Goal: Task Accomplishment & Management: Manage account settings

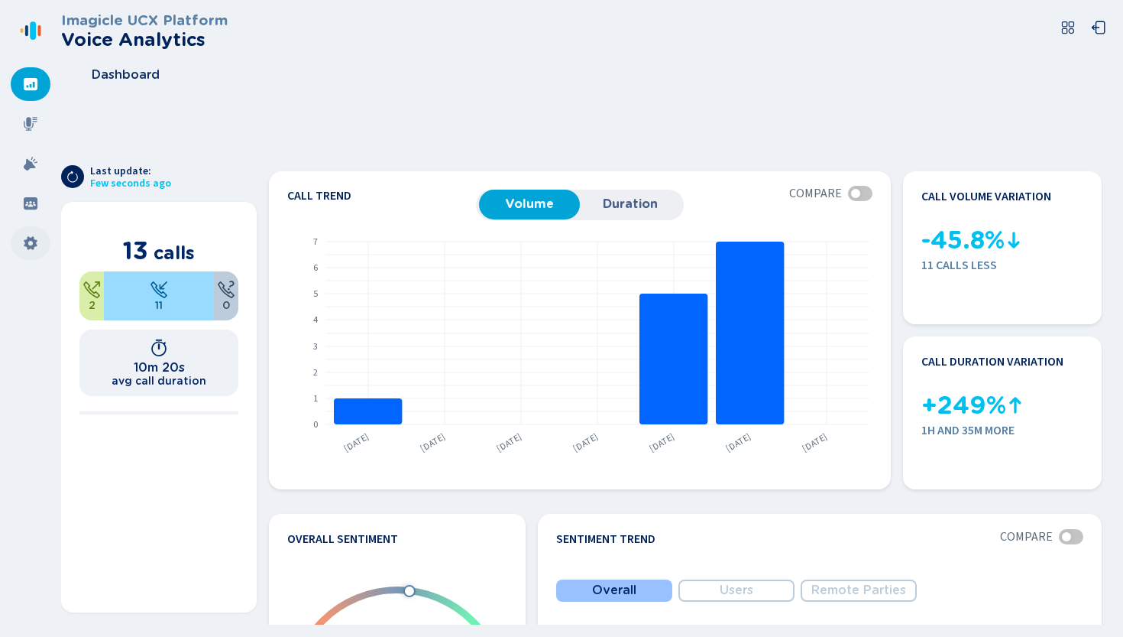
click at [22, 243] on div at bounding box center [31, 243] width 40 height 34
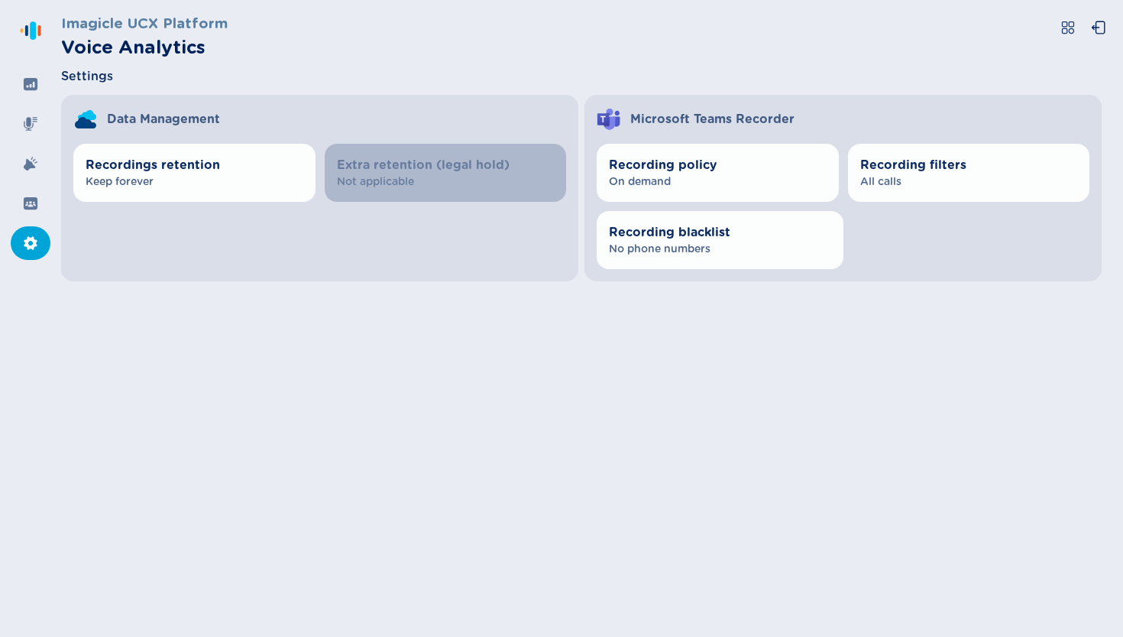
click at [215, 205] on div "Recordings retention Keep forever Extra retention (legal hold) Not applicable" at bounding box center [319, 206] width 517 height 150
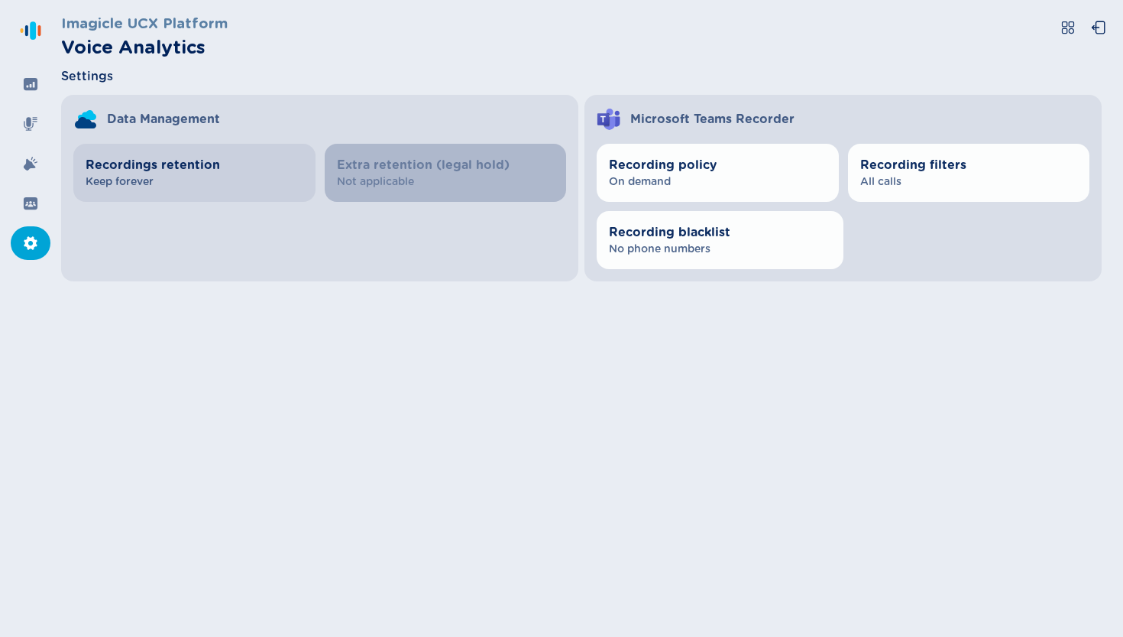
click at [215, 196] on button "Recordings retention Keep forever" at bounding box center [194, 173] width 242 height 58
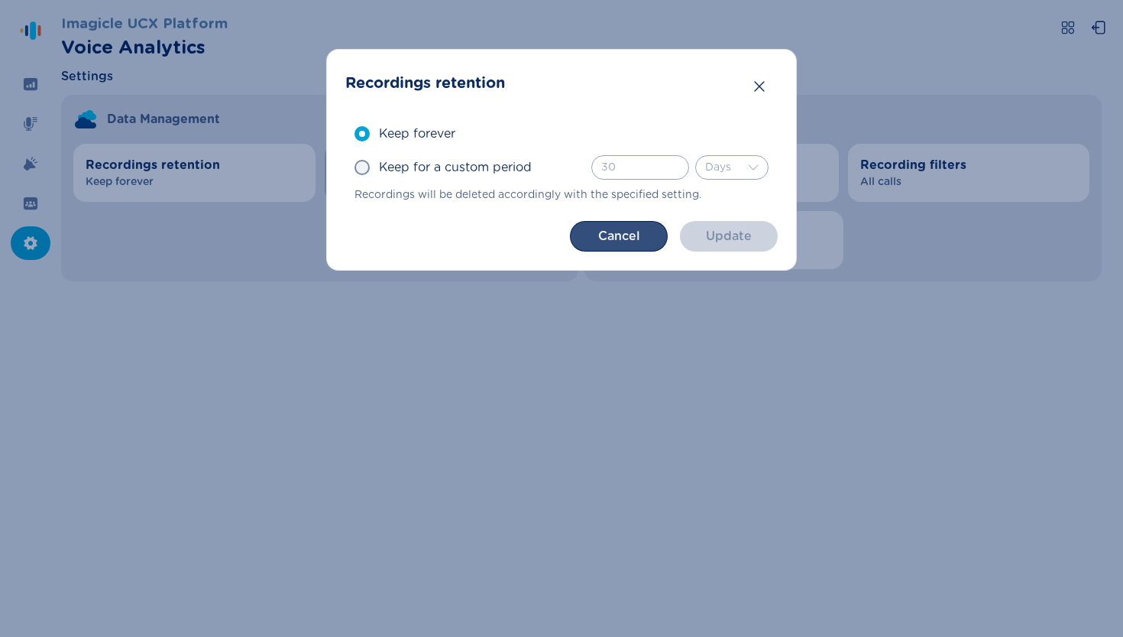
click at [610, 226] on button "Cancel" at bounding box center [619, 236] width 98 height 31
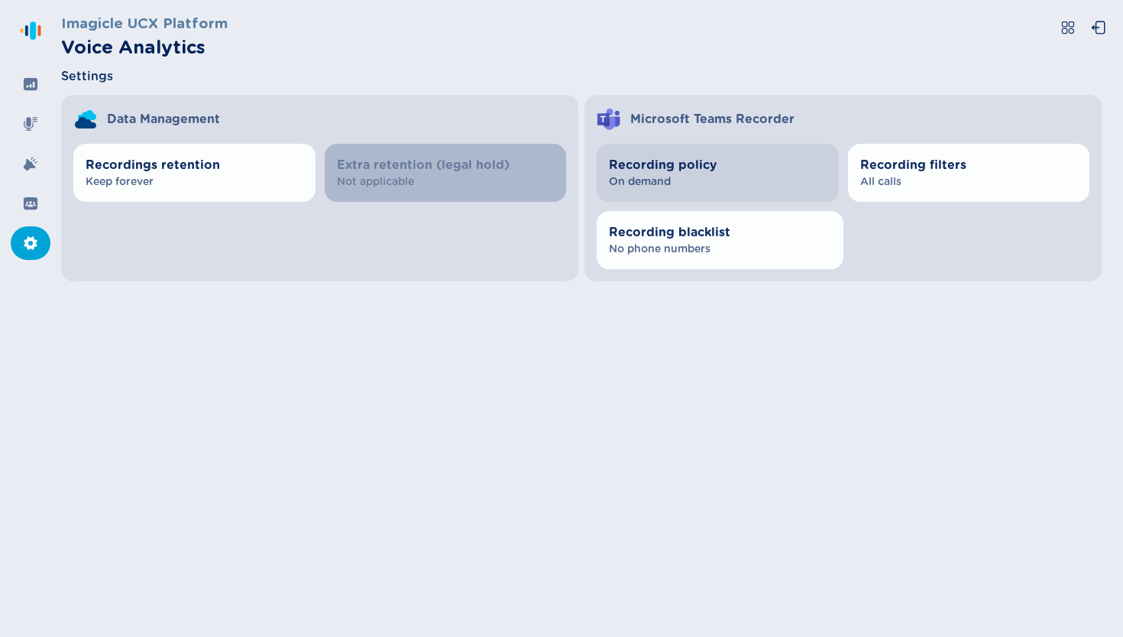
click at [694, 183] on span "On demand" at bounding box center [718, 181] width 218 height 15
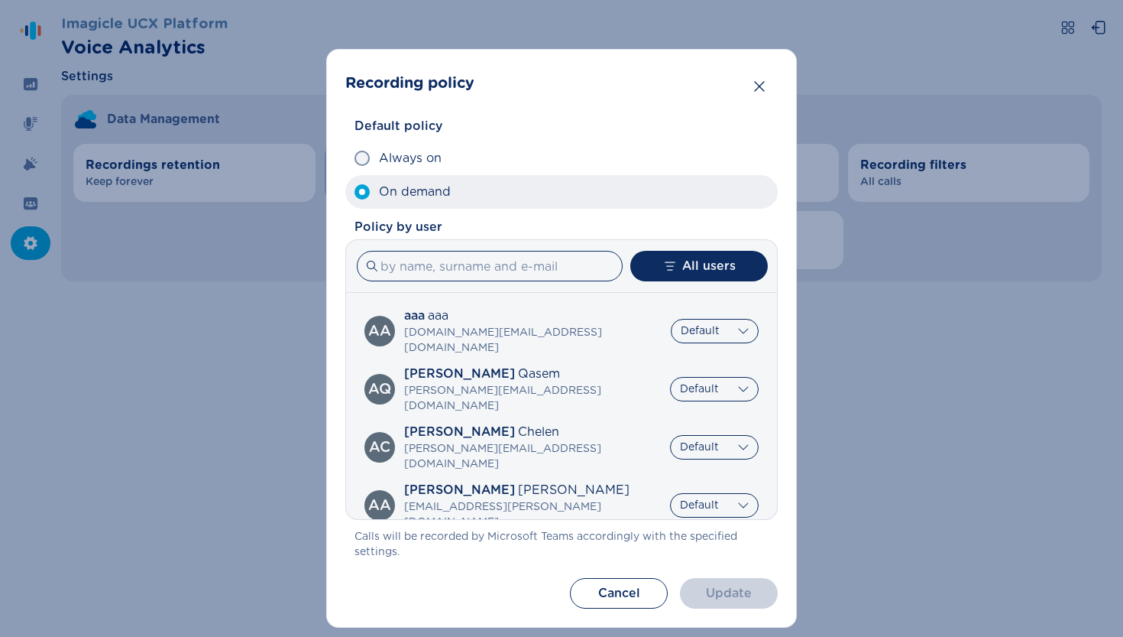
click at [682, 185] on label "On demand" at bounding box center [561, 192] width 433 height 34
click at [355, 192] on input "On demand" at bounding box center [354, 192] width 1 height 1
click at [614, 175] on label "On demand" at bounding box center [561, 192] width 433 height 34
click at [355, 192] on input "On demand" at bounding box center [354, 192] width 1 height 1
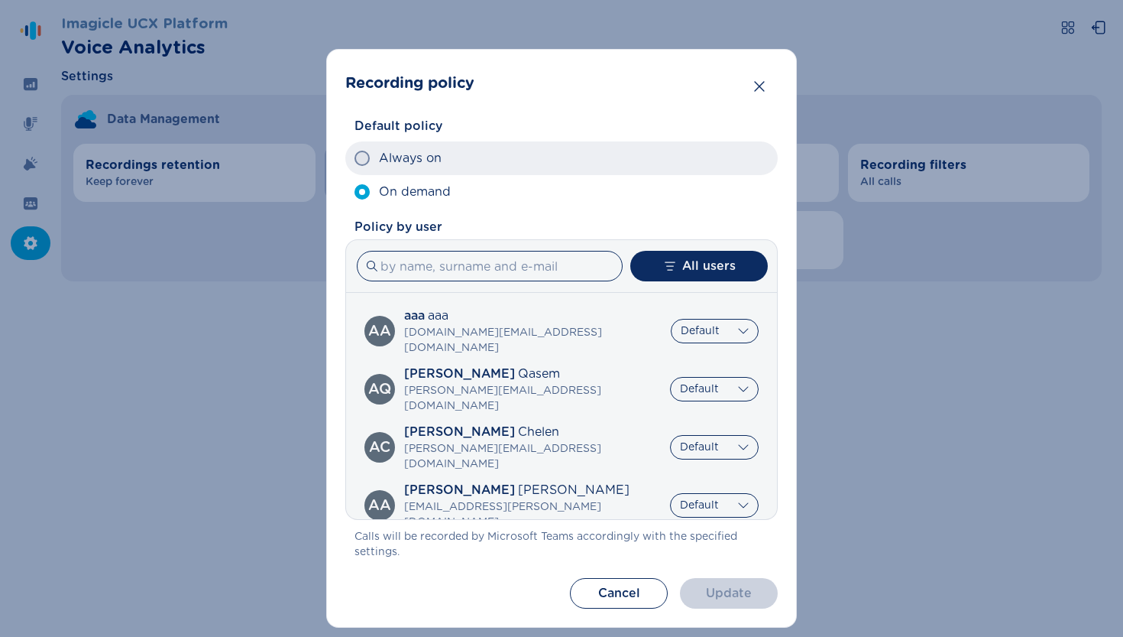
click at [614, 164] on label "Always on" at bounding box center [561, 158] width 433 height 34
click at [355, 159] on input "Always on" at bounding box center [354, 158] width 1 height 1
radio input "true"
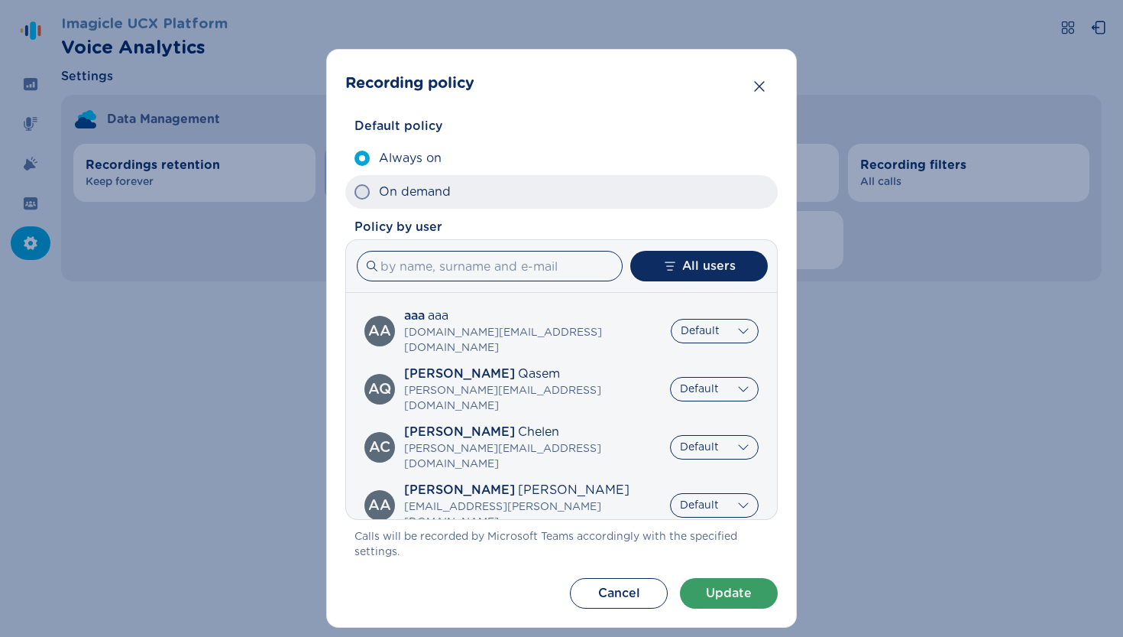
click at [605, 191] on label "On demand" at bounding box center [561, 192] width 433 height 34
click at [355, 192] on input "On demand" at bounding box center [354, 192] width 1 height 1
radio input "true"
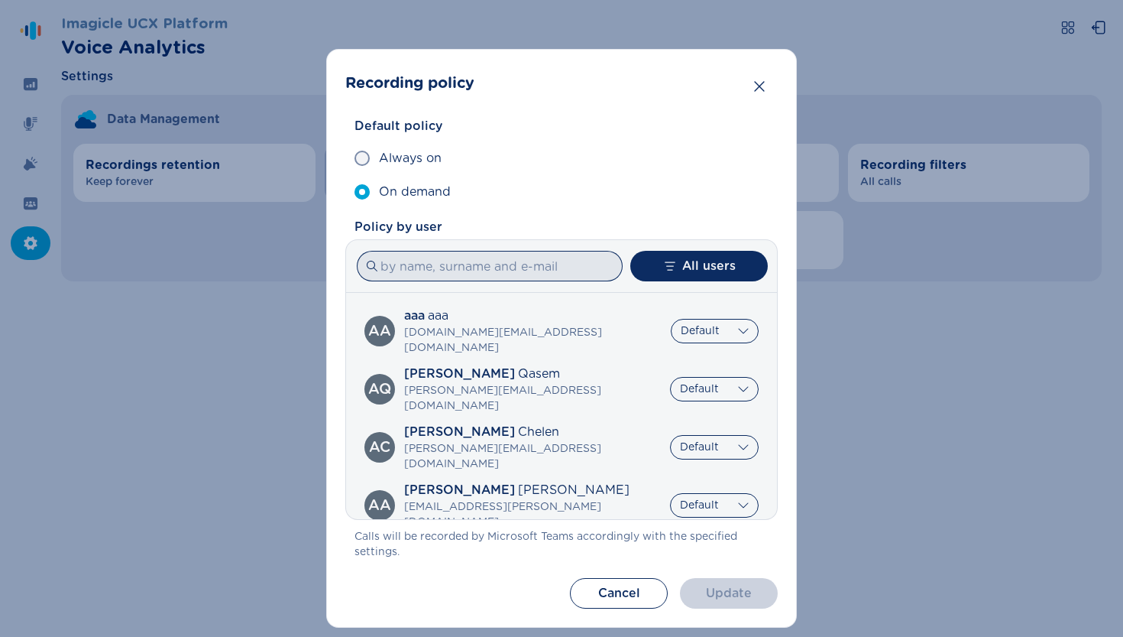
click at [608, 271] on div at bounding box center [607, 266] width 31 height 31
click at [559, 276] on input at bounding box center [490, 266] width 266 height 31
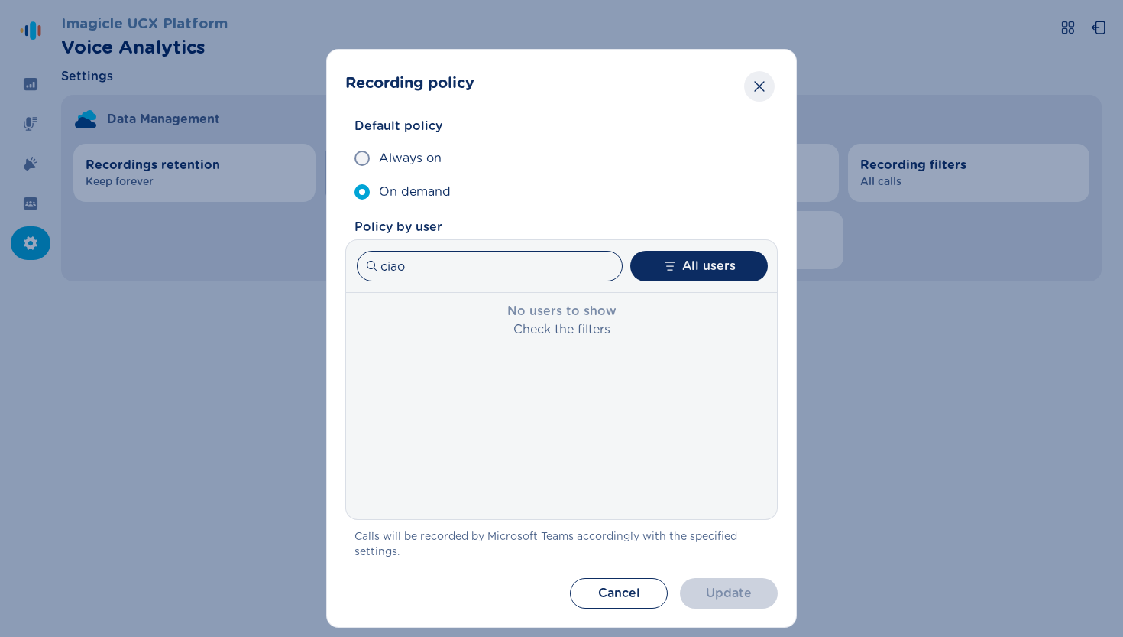
type input "ciao"
click at [759, 82] on icon "Close" at bounding box center [759, 86] width 15 height 15
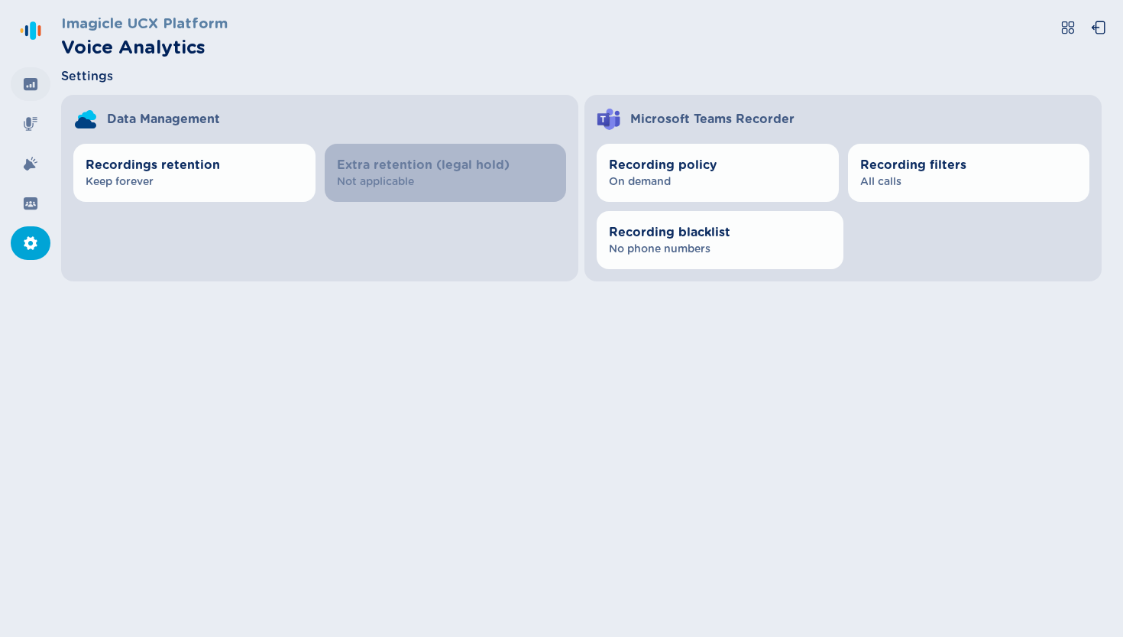
click at [34, 83] on icon at bounding box center [30, 83] width 15 height 15
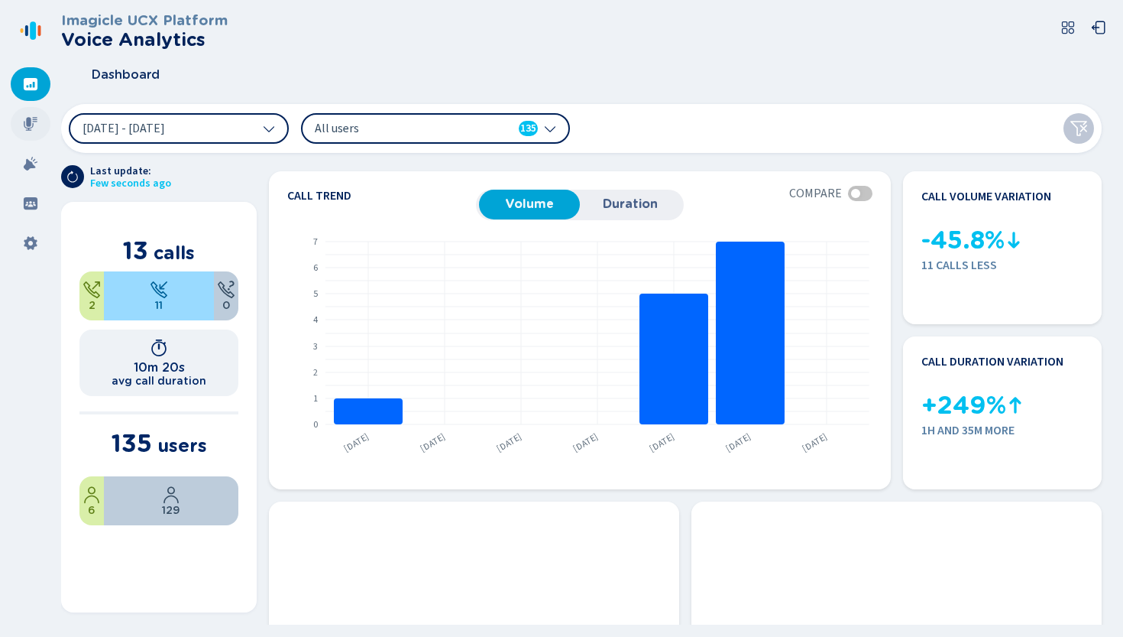
click at [20, 122] on div at bounding box center [31, 124] width 40 height 34
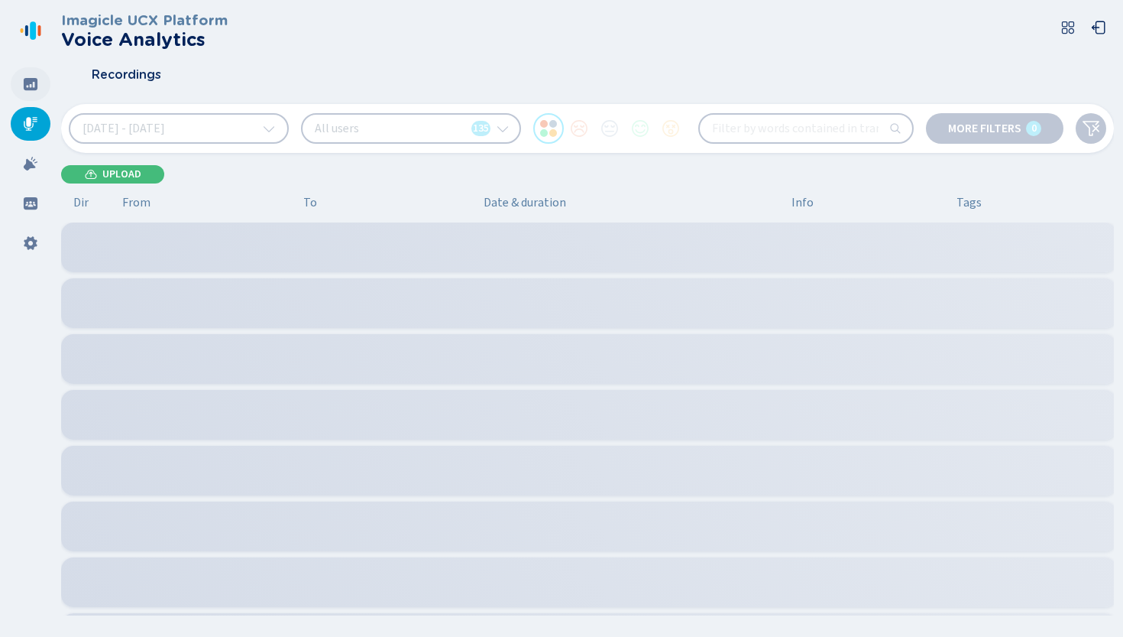
click at [21, 79] on div at bounding box center [31, 84] width 40 height 34
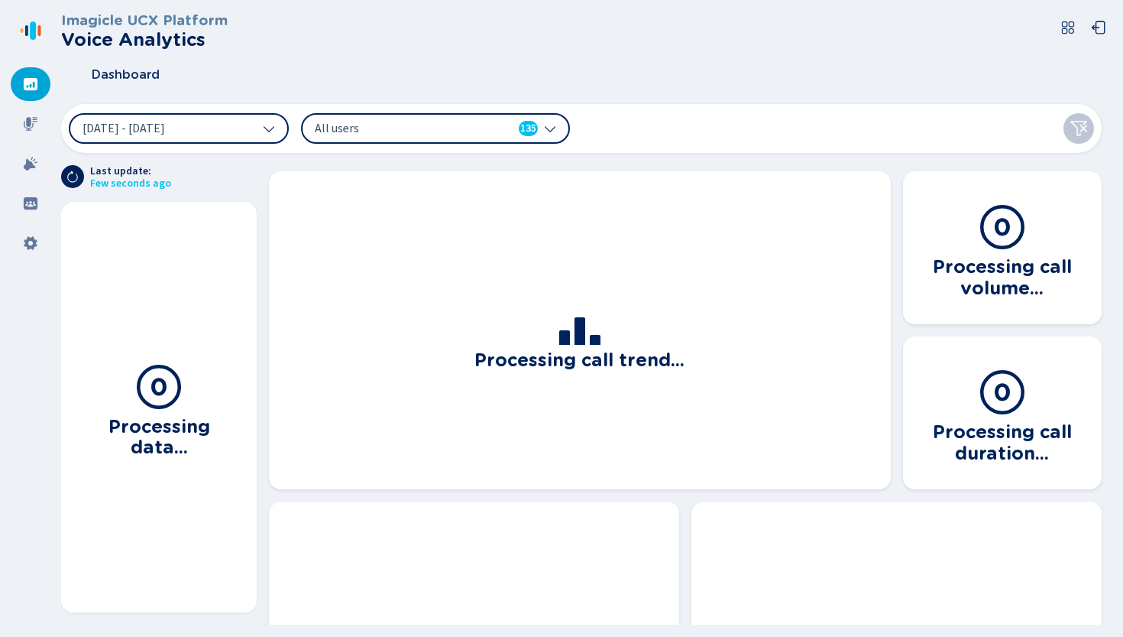
click at [21, 184] on nav at bounding box center [30, 318] width 61 height 637
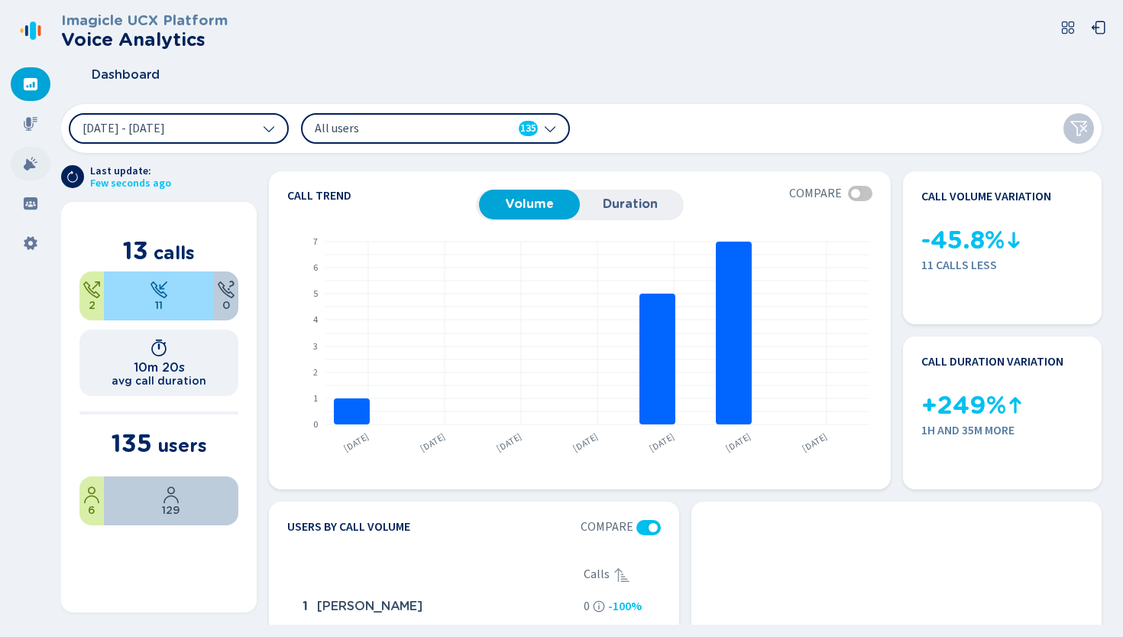
click at [22, 171] on div at bounding box center [31, 164] width 40 height 34
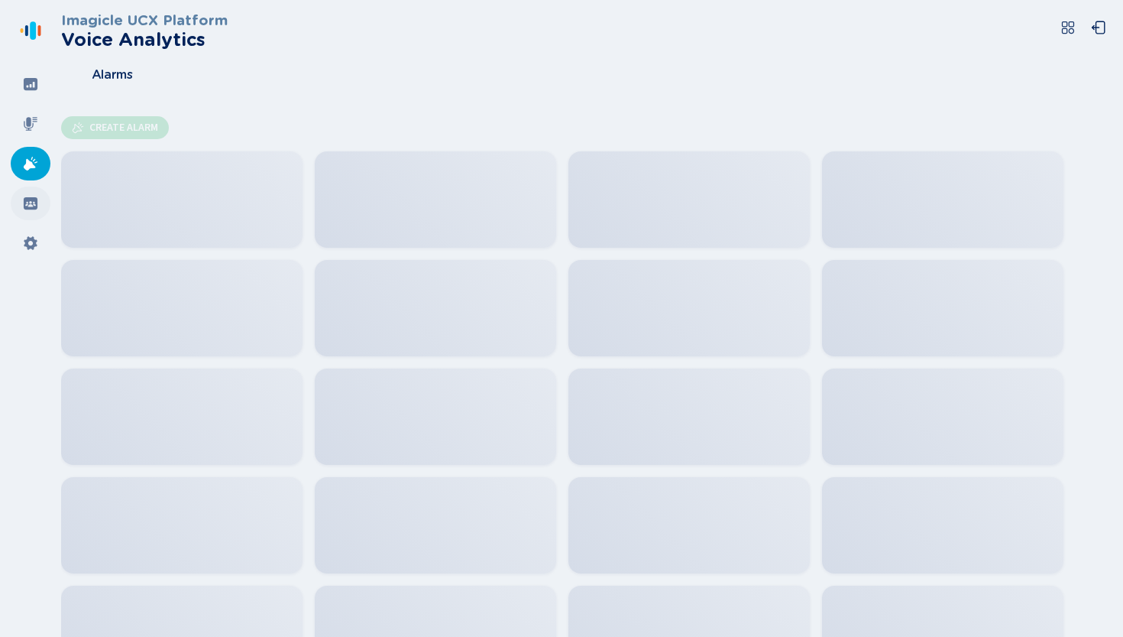
click at [23, 212] on div at bounding box center [31, 203] width 40 height 34
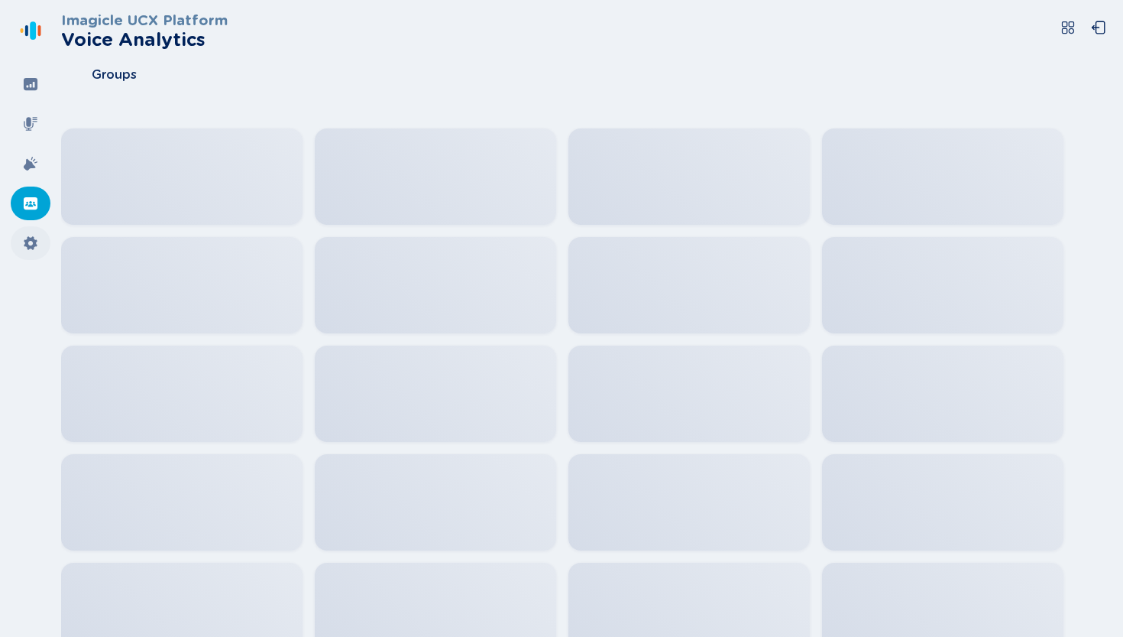
click at [23, 235] on icon at bounding box center [30, 242] width 15 height 15
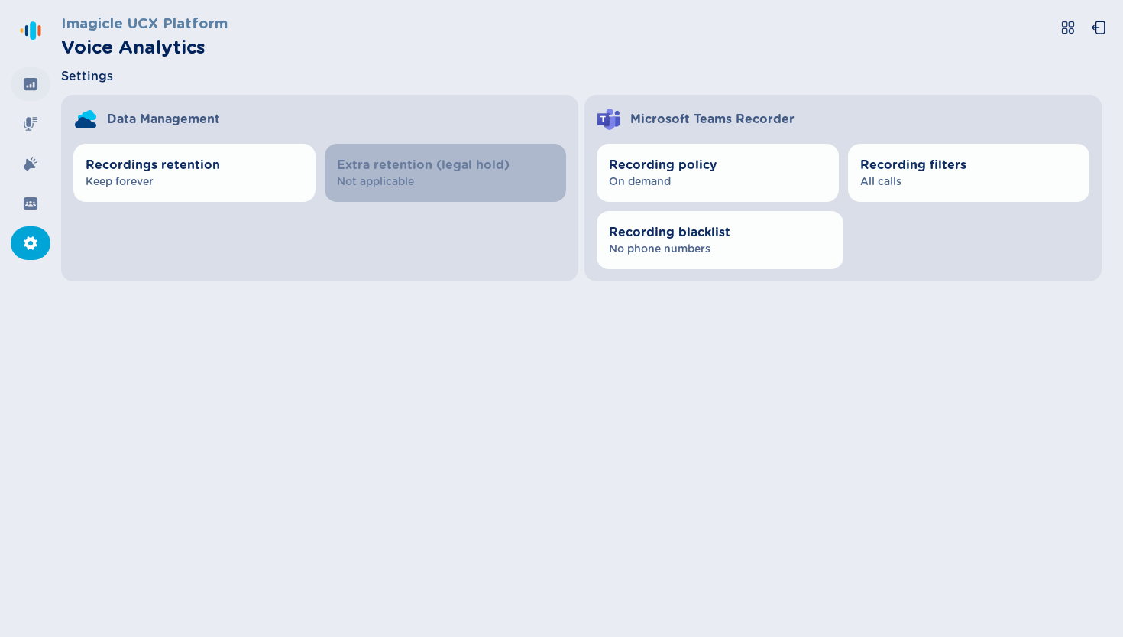
click at [23, 78] on icon at bounding box center [30, 83] width 15 height 15
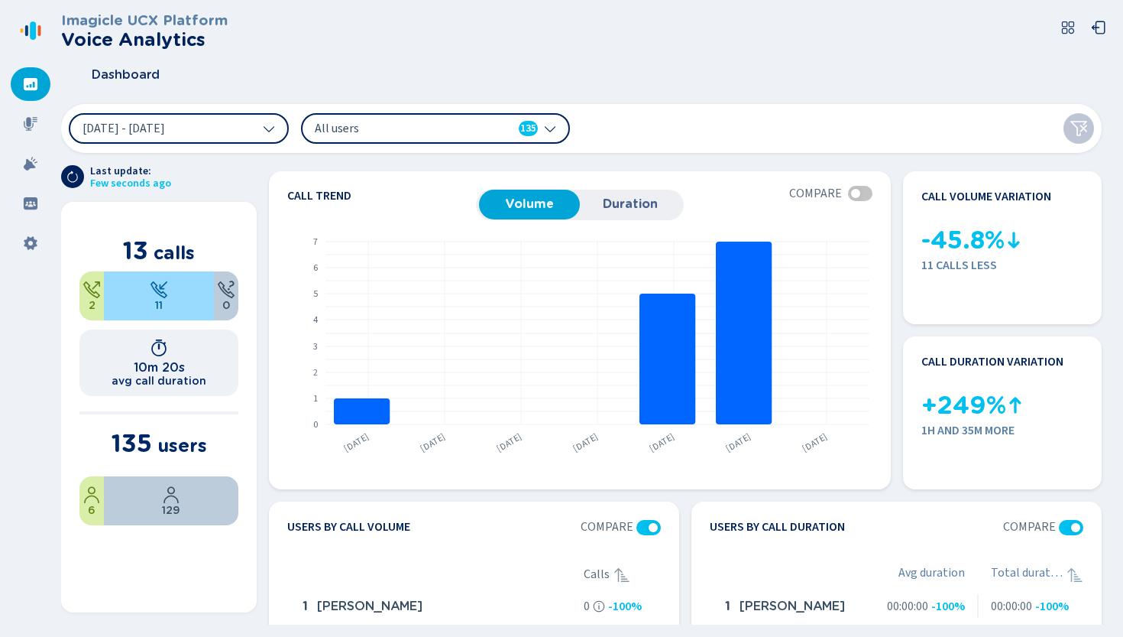
click at [385, 131] on span "All users" at bounding box center [403, 128] width 176 height 17
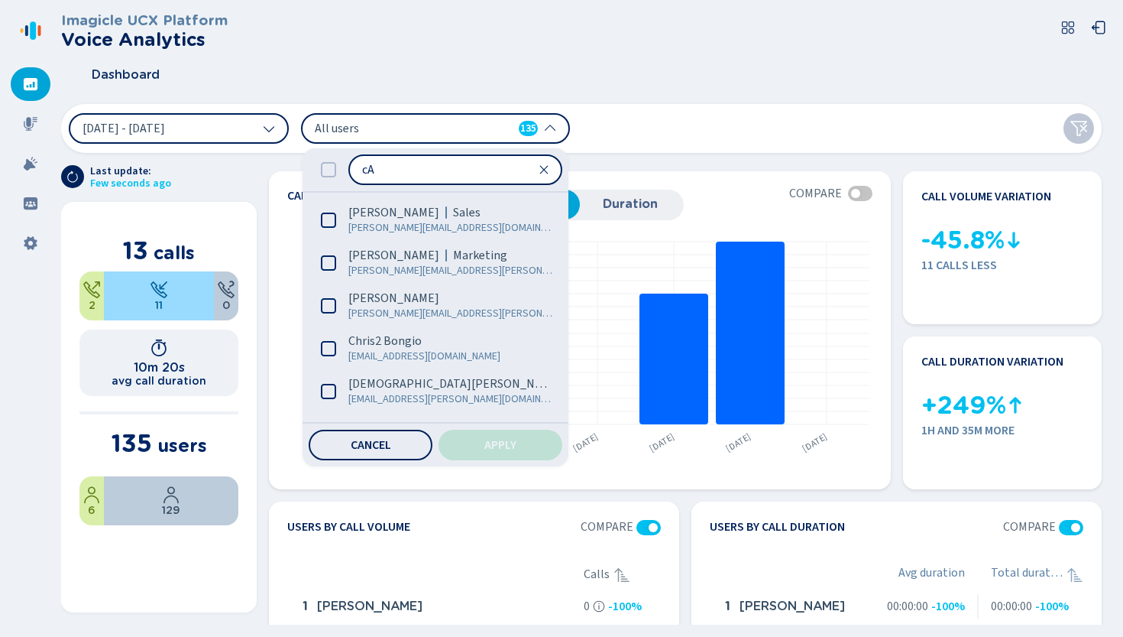
type input "c"
type input "Ale"
click at [330, 173] on icon at bounding box center [328, 169] width 15 height 15
